Goal: Task Accomplishment & Management: Complete application form

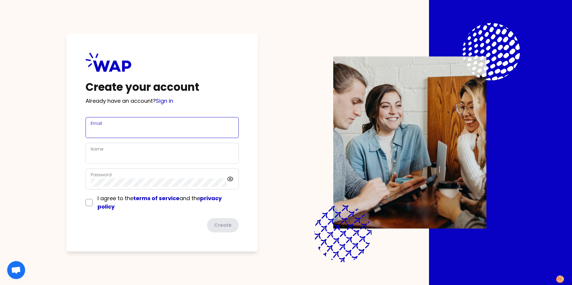
click at [111, 128] on input "Email" at bounding box center [162, 131] width 143 height 8
type input "[EMAIL_ADDRESS][DOMAIN_NAME]"
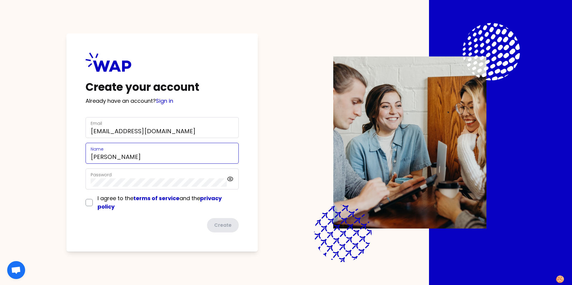
type input "[PERSON_NAME]"
click at [89, 201] on input "checkbox" at bounding box center [89, 202] width 7 height 7
checkbox input "true"
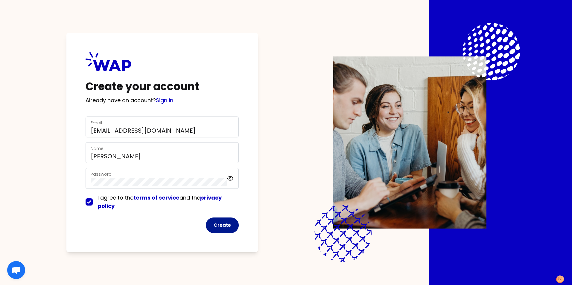
click at [218, 228] on button "Create" at bounding box center [222, 226] width 33 height 16
